Goal: Transaction & Acquisition: Download file/media

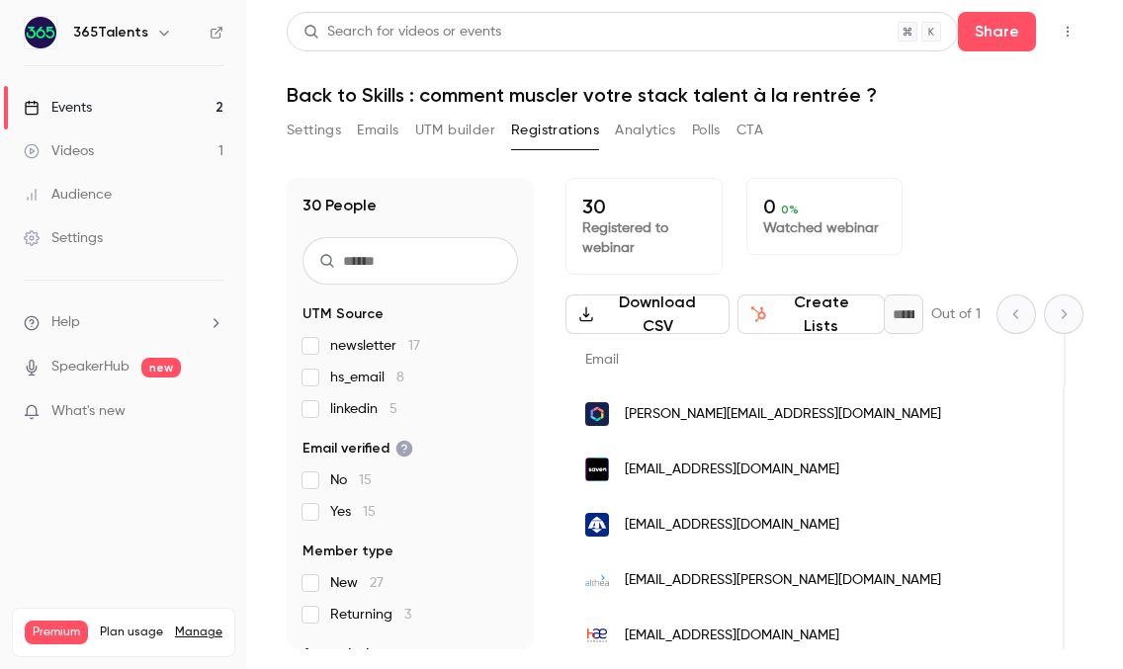
scroll to position [0, 546]
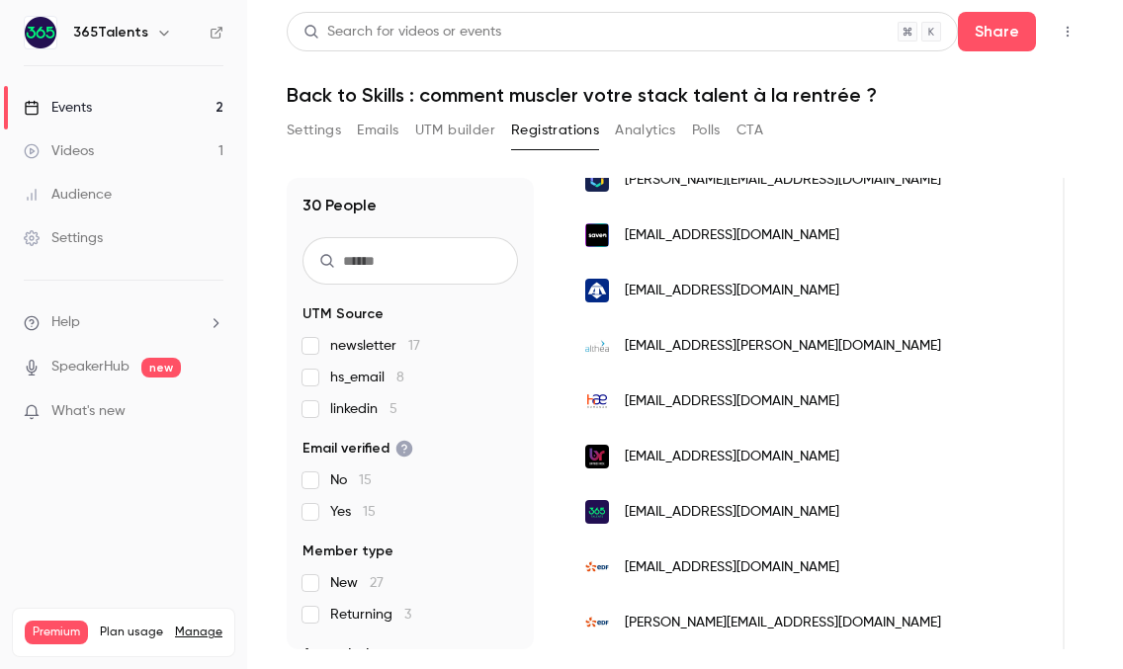
click at [198, 106] on link "Events 2" at bounding box center [123, 107] width 247 height 43
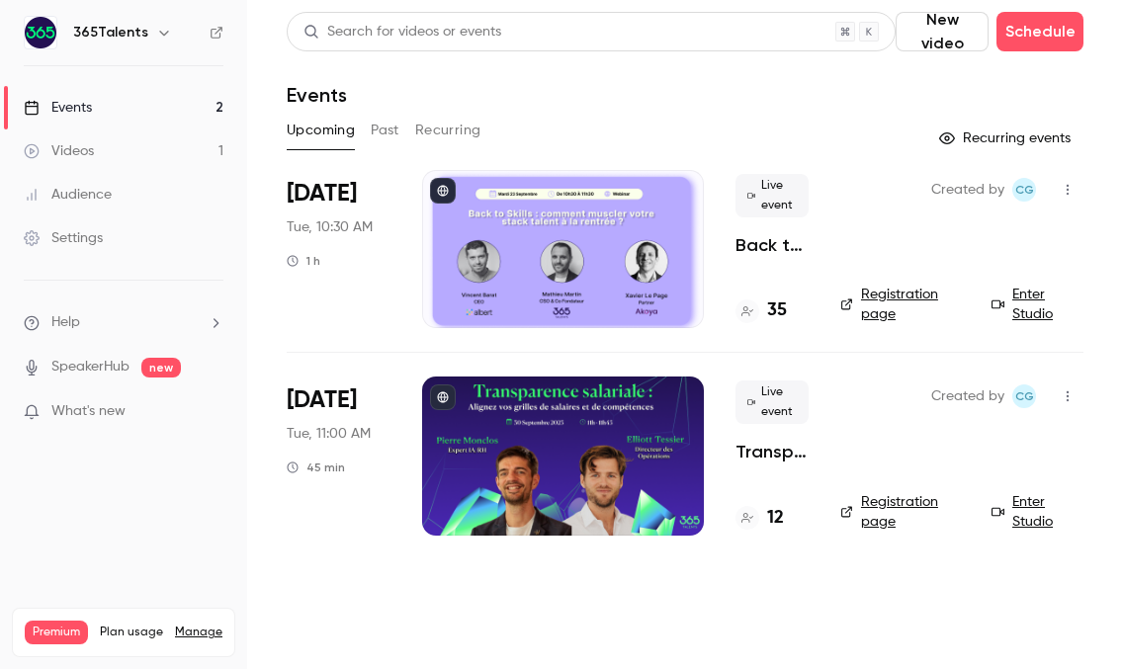
click at [586, 256] on div at bounding box center [563, 249] width 282 height 158
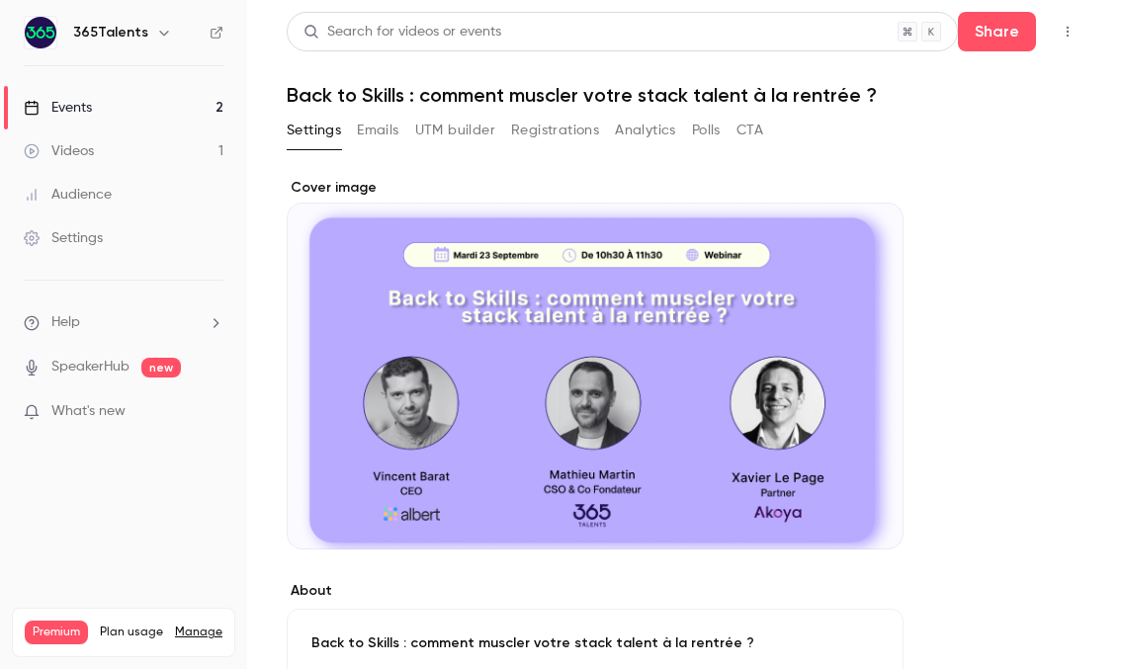
click at [546, 126] on button "Registrations" at bounding box center [555, 131] width 88 height 32
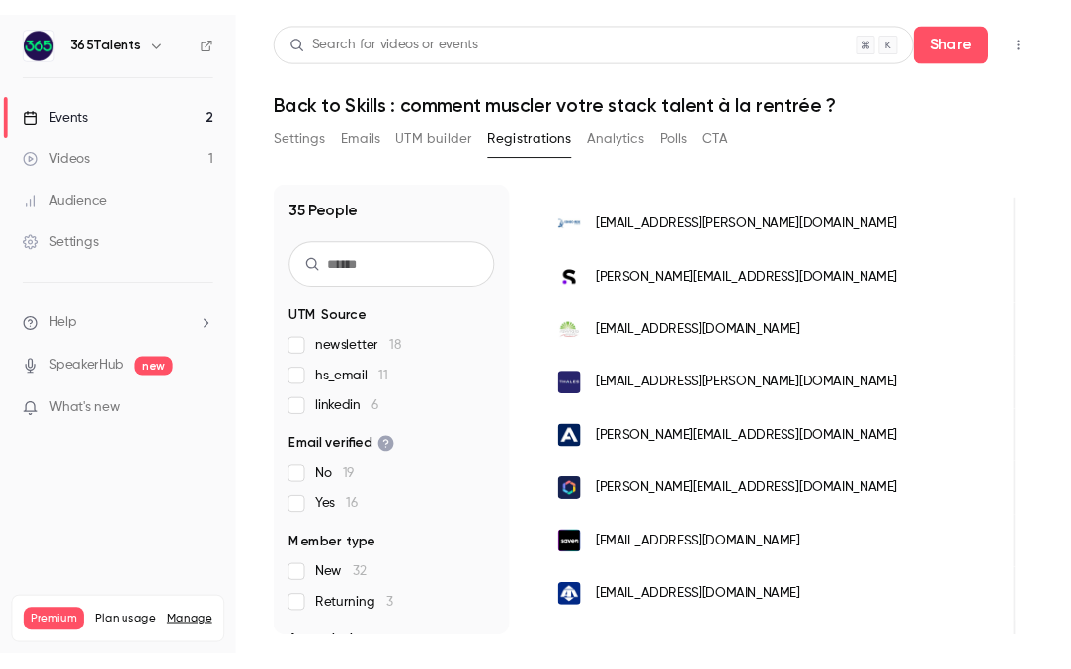
scroll to position [147, 0]
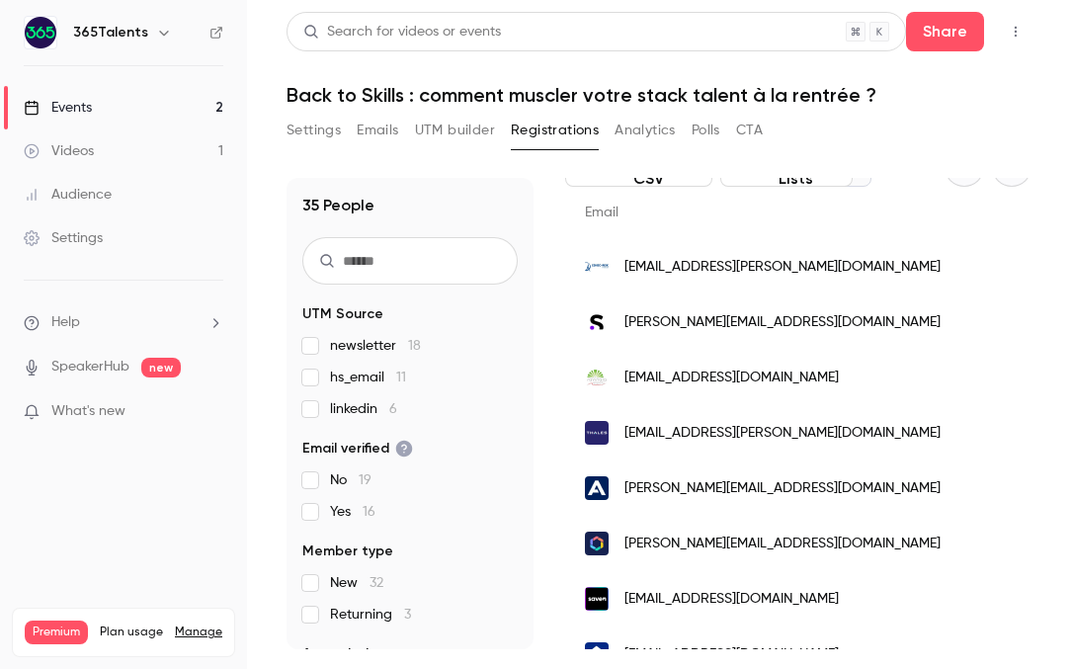
click at [155, 101] on link "Events 2" at bounding box center [123, 107] width 247 height 43
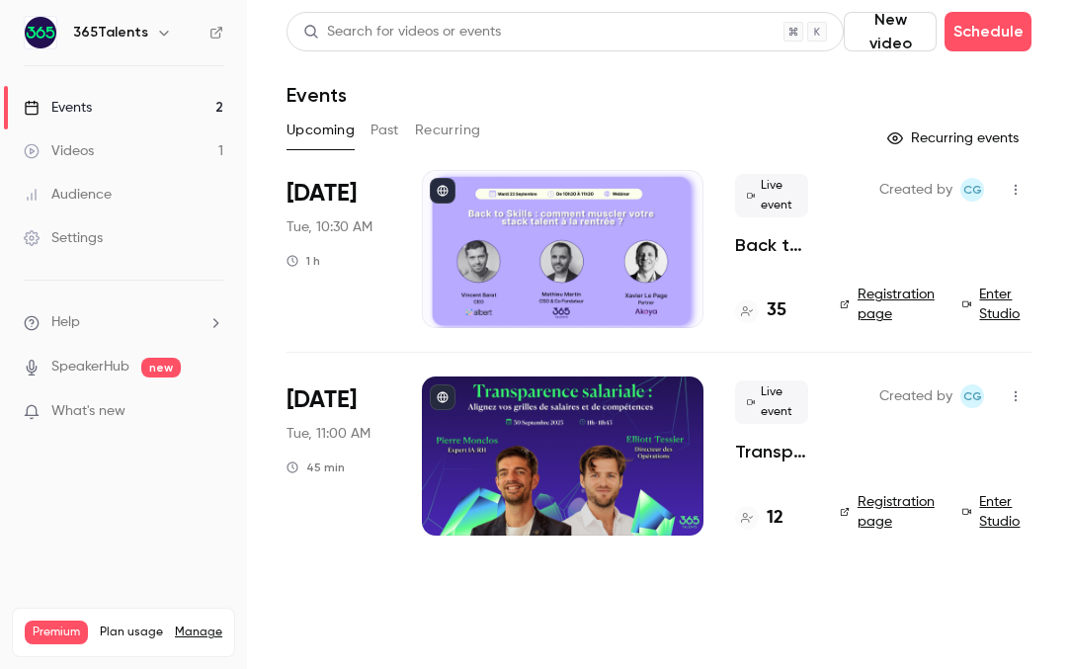
click at [987, 297] on link "Enter Studio" at bounding box center [996, 305] width 69 height 40
click at [779, 309] on h4 "35" at bounding box center [777, 310] width 20 height 27
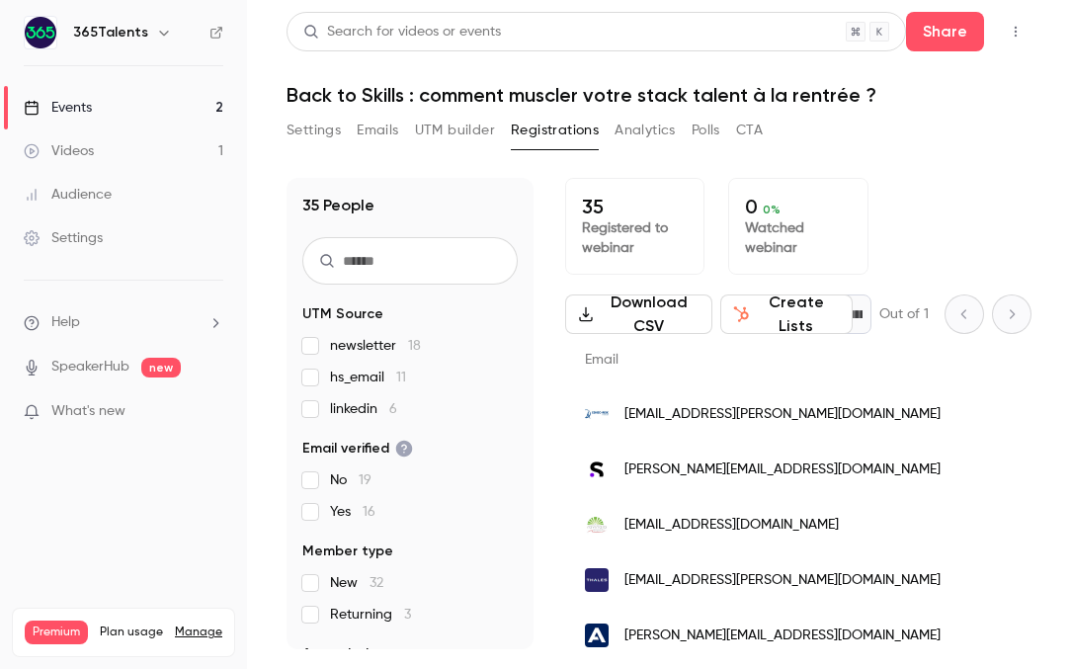
click at [672, 318] on button "Download CSV" at bounding box center [638, 314] width 147 height 40
